Goal: Obtain resource: Download file/media

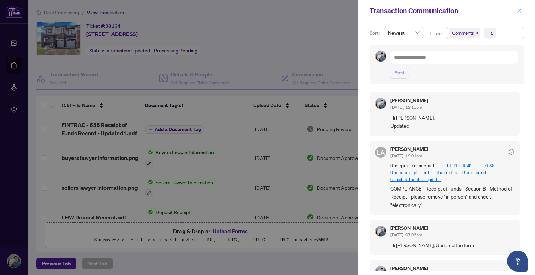
click at [517, 13] on icon "close" at bounding box center [519, 10] width 5 height 5
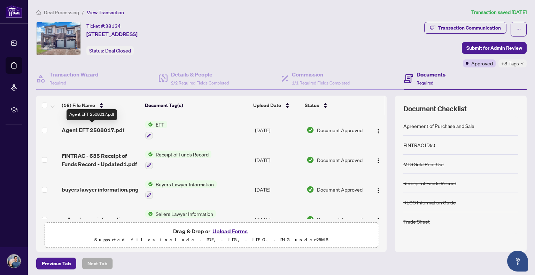
click at [101, 126] on span "Agent EFT 2508017.pdf" at bounding box center [93, 130] width 63 height 8
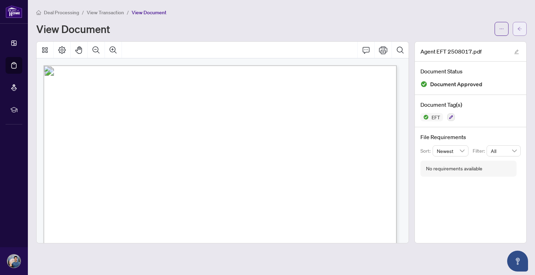
click at [521, 30] on icon "arrow-left" at bounding box center [519, 28] width 5 height 5
